Goal: Task Accomplishment & Management: Manage account settings

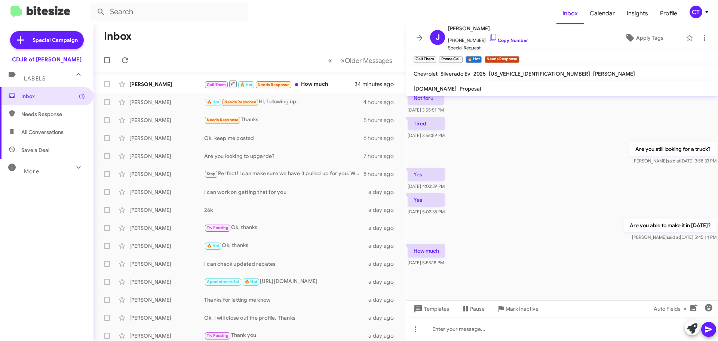
scroll to position [428, 0]
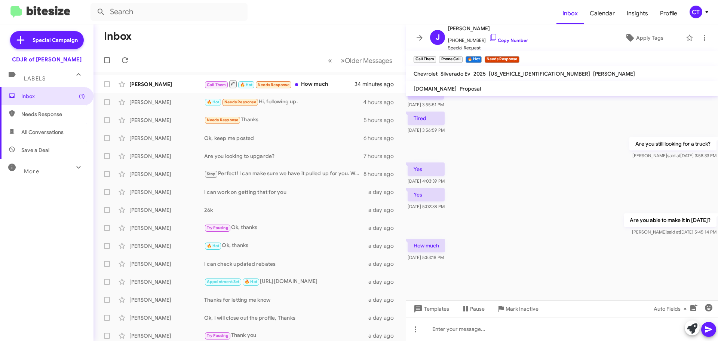
click at [702, 13] on icon at bounding box center [706, 11] width 9 height 9
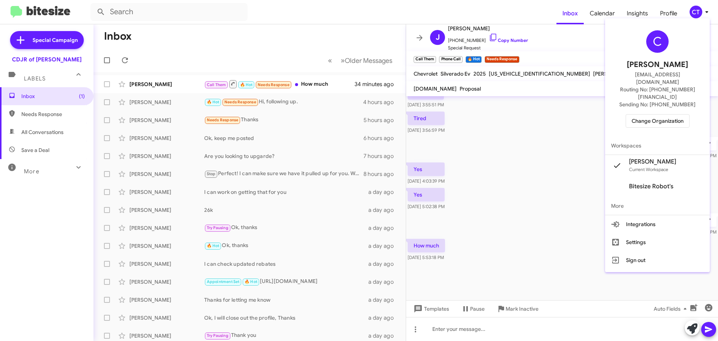
click at [674, 114] on span "Change Organization" at bounding box center [657, 120] width 52 height 13
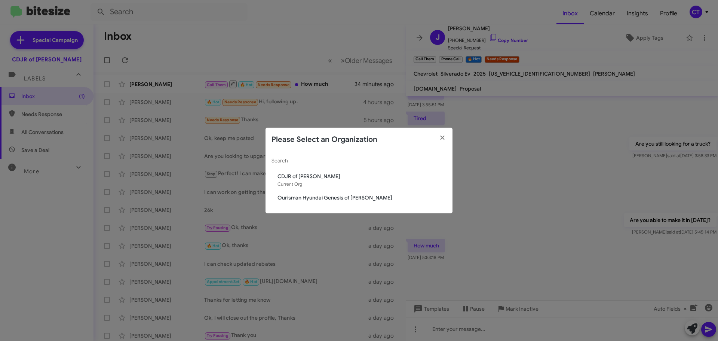
click at [312, 196] on span "Ourisman Hyundai Genesis of [PERSON_NAME]" at bounding box center [361, 197] width 169 height 7
